Goal: Task Accomplishment & Management: Manage account settings

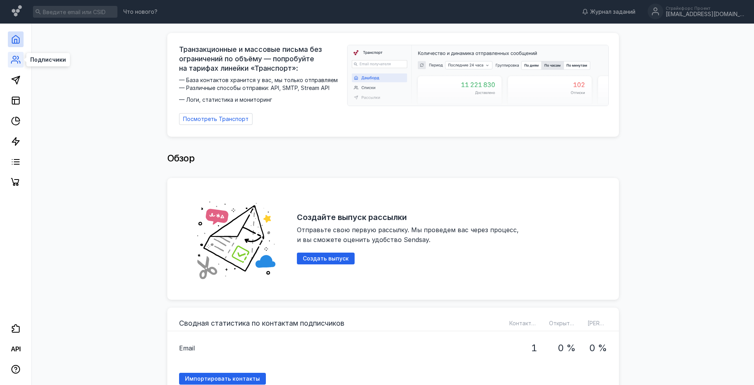
click at [15, 63] on icon at bounding box center [15, 59] width 9 height 9
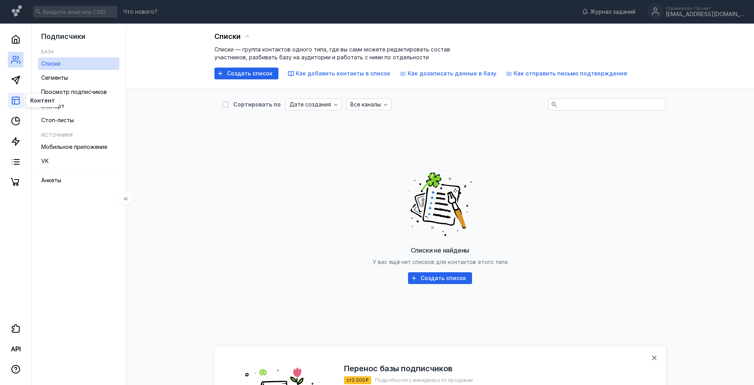
click at [11, 99] on icon at bounding box center [15, 100] width 9 height 9
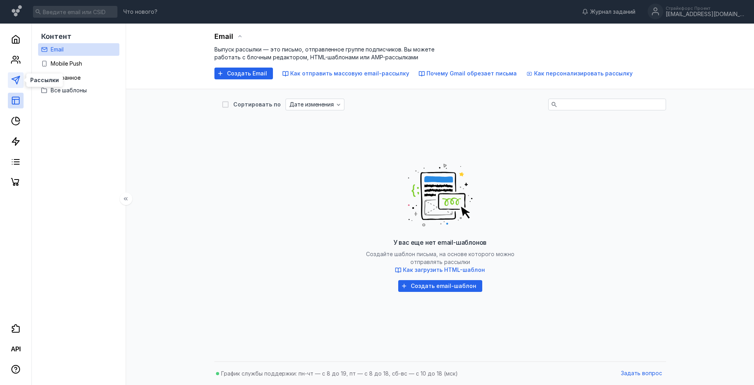
click at [17, 78] on icon at bounding box center [15, 79] width 9 height 9
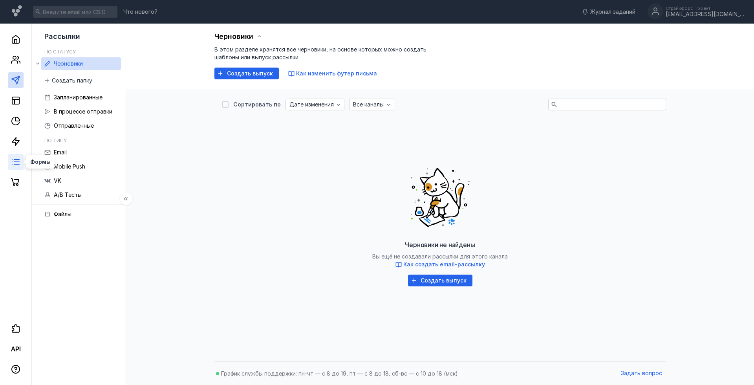
click at [16, 158] on icon at bounding box center [15, 161] width 9 height 9
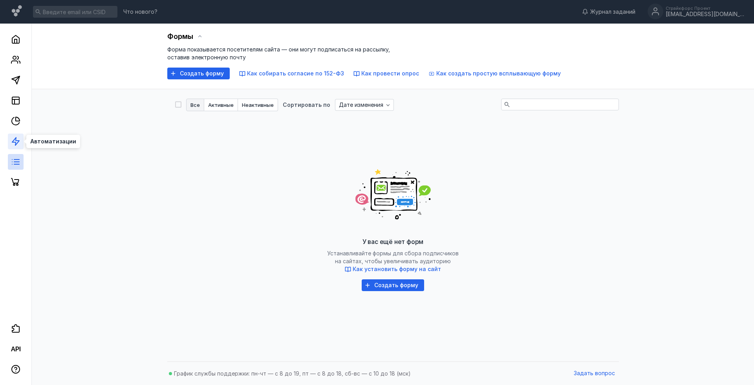
click at [16, 138] on polygon at bounding box center [15, 142] width 7 height 8
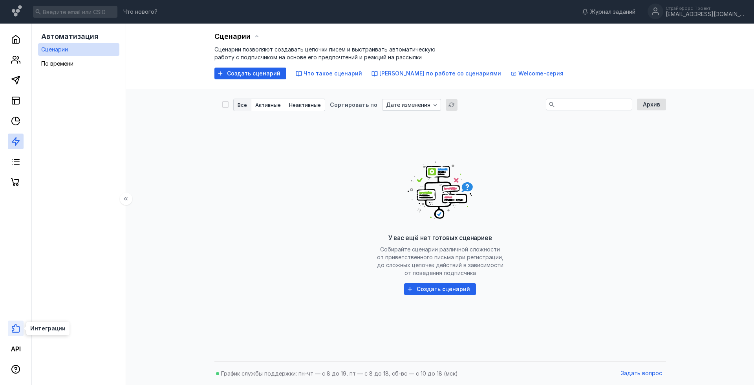
click at [17, 327] on icon at bounding box center [15, 328] width 9 height 9
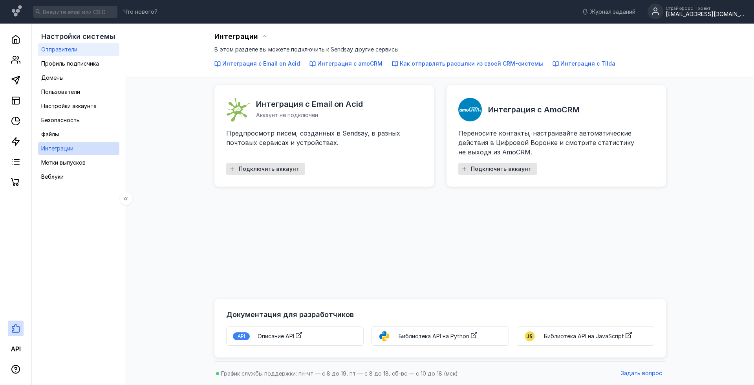
click at [70, 54] on div "Отправители" at bounding box center [59, 49] width 36 height 9
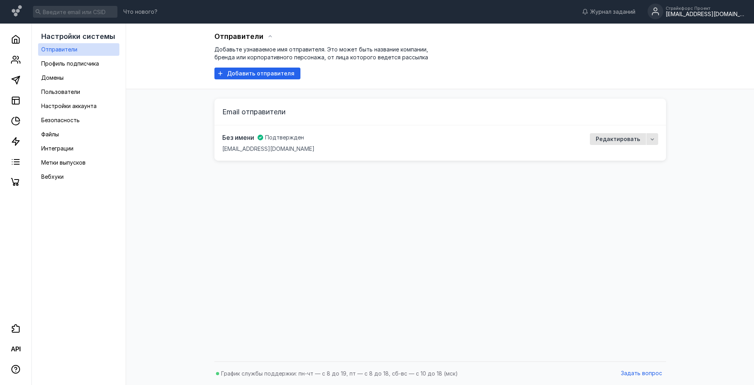
click at [243, 136] on span "Без имени" at bounding box center [238, 137] width 32 height 9
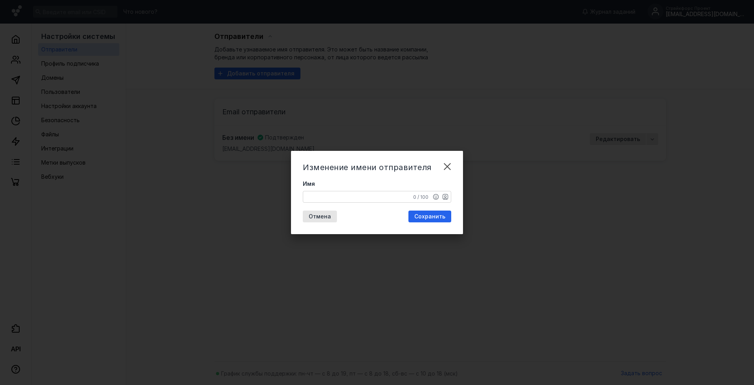
click at [341, 198] on textarea "Имя" at bounding box center [377, 196] width 148 height 11
type textarea "ХК Шанхай Дрэгонс"
click at [363, 200] on textarea "ХК Шанхай Дрэгонс" at bounding box center [377, 196] width 148 height 11
drag, startPoint x: 318, startPoint y: 196, endPoint x: 370, endPoint y: 200, distance: 52.4
click at [370, 200] on textarea "ХК Шанхай Дрэгонс" at bounding box center [377, 196] width 148 height 11
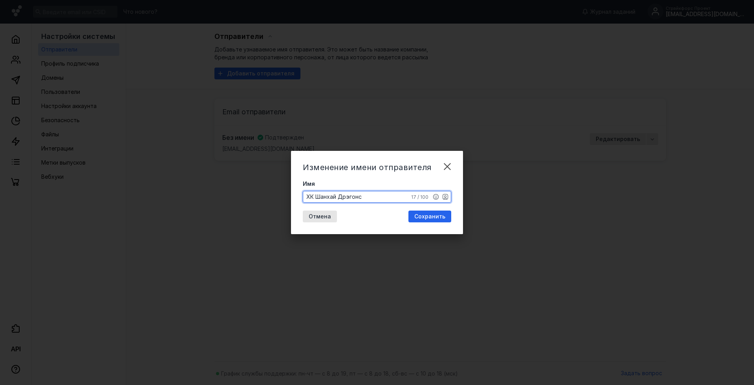
click at [420, 217] on span "Сохранить" at bounding box center [430, 216] width 31 height 7
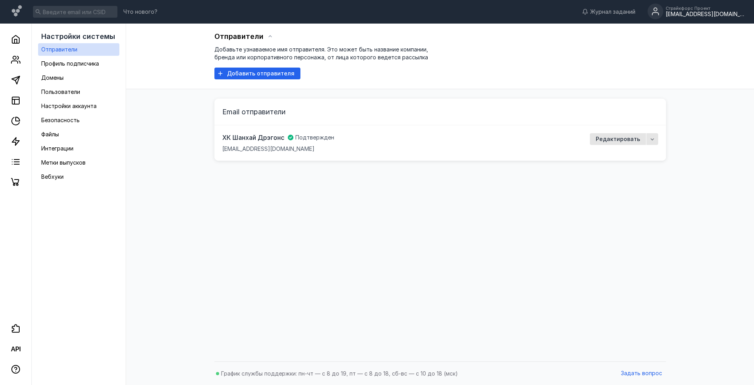
click at [251, 137] on span "ХК Шанхай Дрэгонс" at bounding box center [253, 137] width 62 height 9
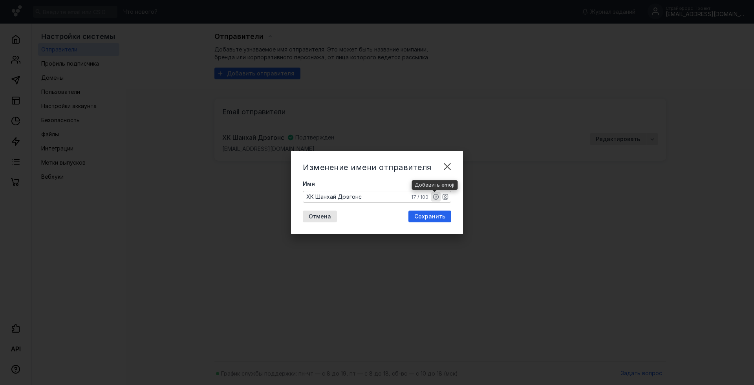
click at [437, 195] on icon "button" at bounding box center [436, 197] width 6 height 6
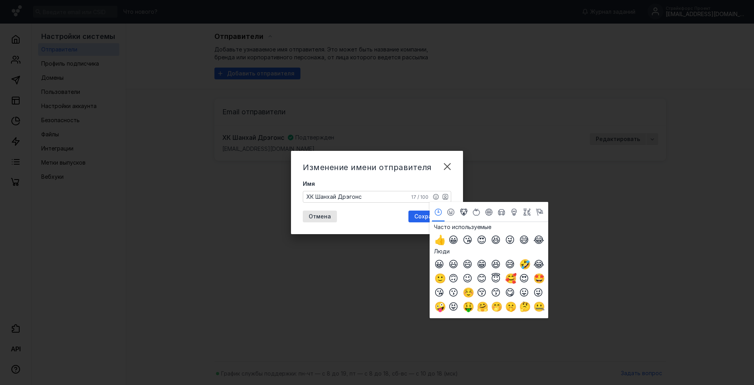
click at [464, 211] on icon "Животные и Природа" at bounding box center [463, 212] width 9 height 7
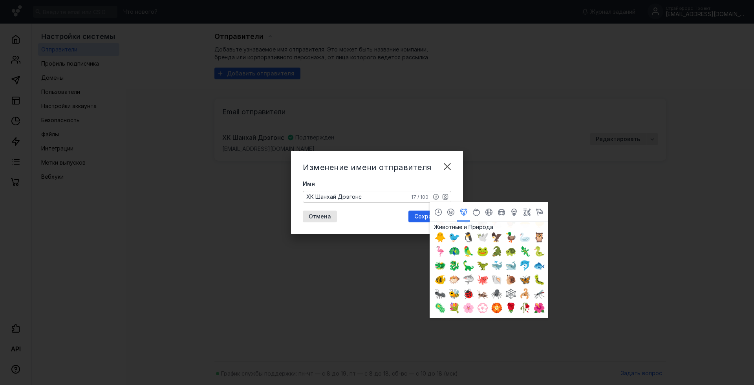
scroll to position [1013, 0]
click at [437, 268] on span "🐲" at bounding box center [439, 265] width 9 height 9
type textarea "ХК Шанхай Дрэгонс🐲"
click at [362, 214] on div "Отмена Сохранить" at bounding box center [377, 217] width 149 height 12
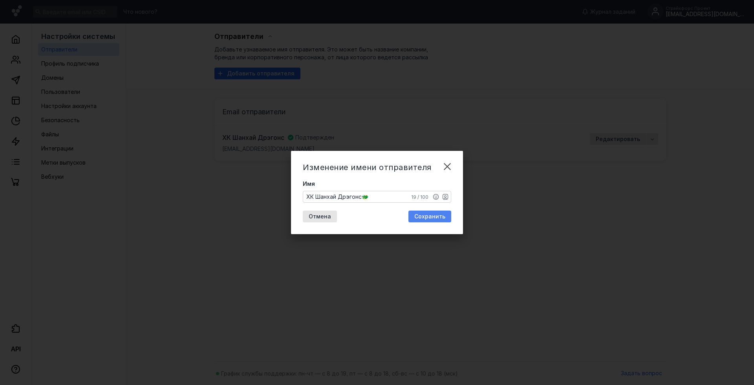
click at [431, 216] on span "Сохранить" at bounding box center [430, 216] width 31 height 7
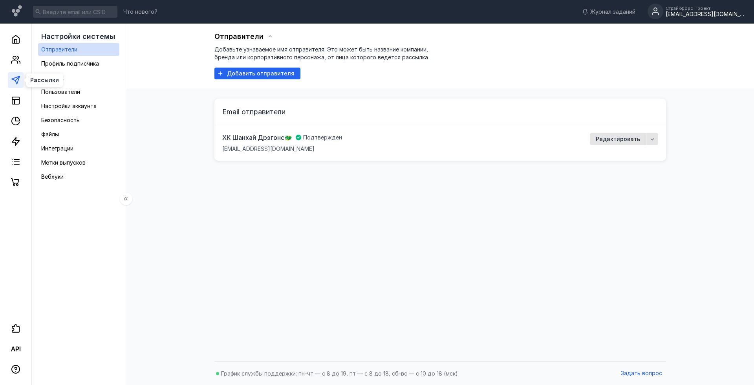
click at [11, 80] on icon at bounding box center [15, 79] width 9 height 9
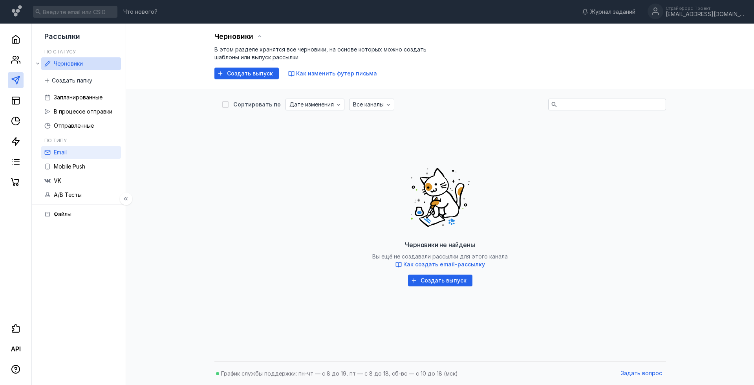
click at [107, 153] on link "Email" at bounding box center [81, 152] width 80 height 13
